Goal: Check status

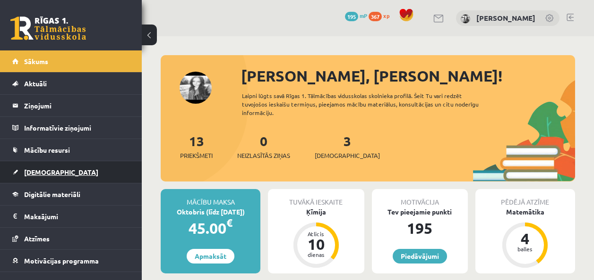
click at [49, 171] on span "[DEMOGRAPHIC_DATA]" at bounding box center [61, 172] width 74 height 8
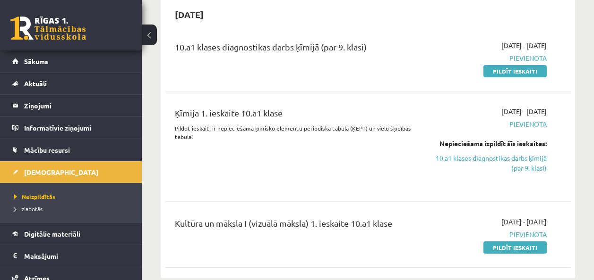
scroll to position [47, 0]
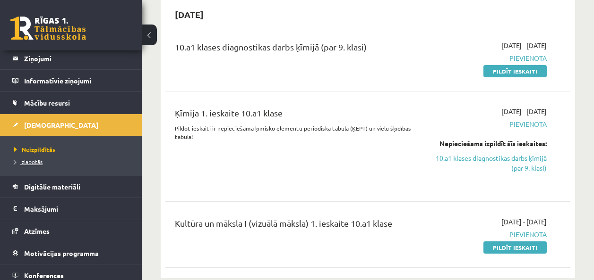
click at [34, 165] on link "Izlabotās" at bounding box center [73, 162] width 118 height 8
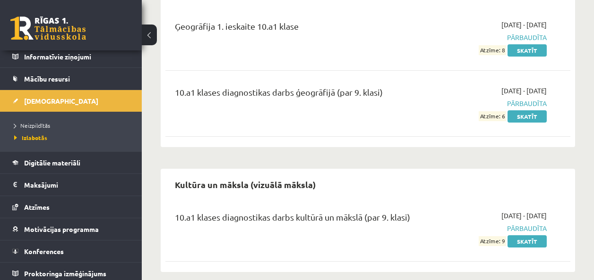
scroll to position [76, 0]
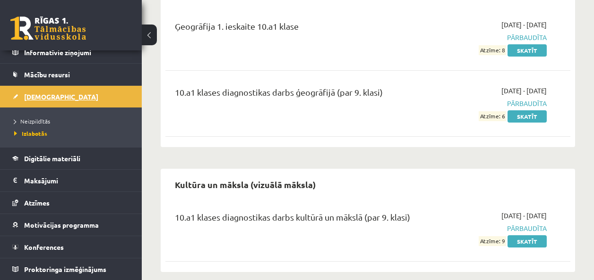
click at [25, 94] on span "[DEMOGRAPHIC_DATA]" at bounding box center [61, 97] width 74 height 8
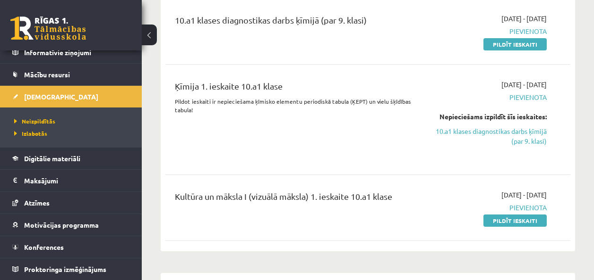
scroll to position [27, 0]
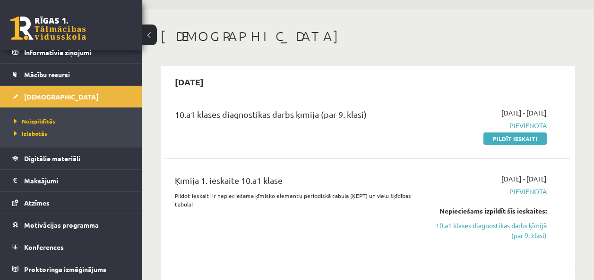
click at [410, 230] on div "Ķīmija 1. ieskaite 10.a1 klase Pildot ieskaiti ir nepieciešama ķīmisko elementu…" at bounding box center [296, 214] width 257 height 80
